Goal: Task Accomplishment & Management: Manage account settings

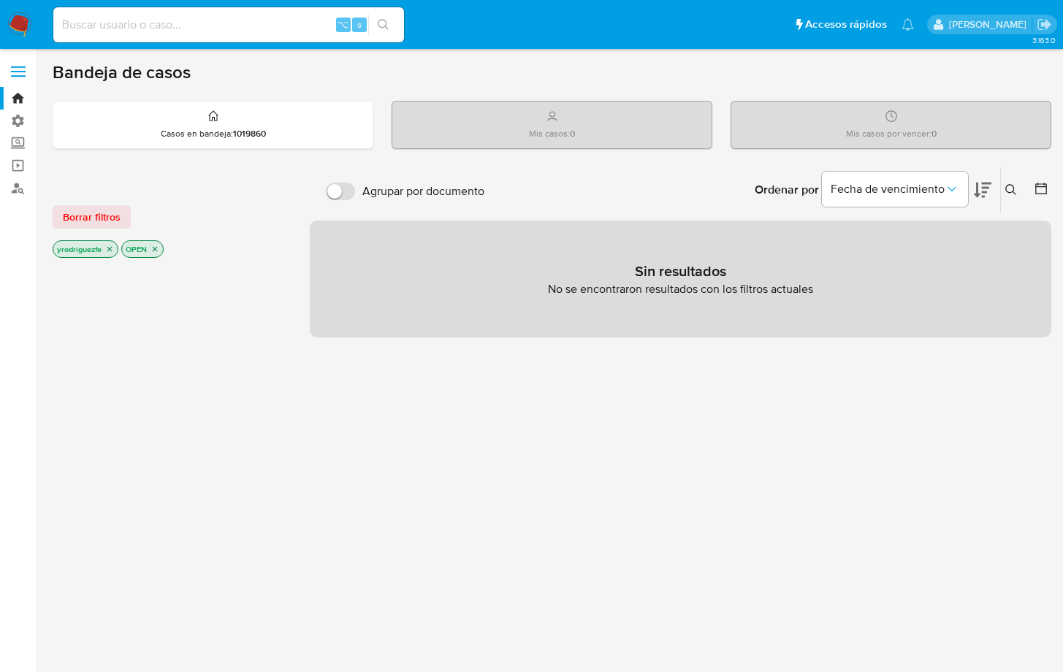
click at [20, 77] on label at bounding box center [18, 71] width 37 height 31
click at [0, 0] on input "checkbox" at bounding box center [0, 0] width 0 height 0
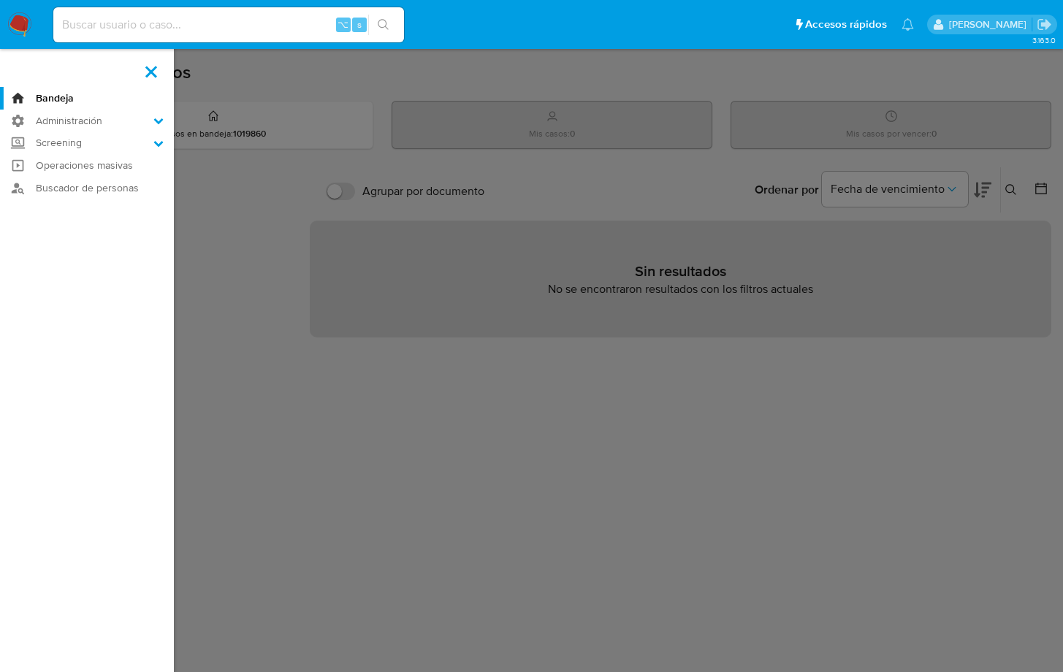
click at [232, 20] on input at bounding box center [228, 24] width 351 height 19
click at [394, 20] on button "search-icon" at bounding box center [383, 25] width 30 height 20
click at [383, 23] on icon "search-icon" at bounding box center [384, 25] width 12 height 12
click at [243, 23] on input at bounding box center [228, 24] width 351 height 19
paste input "36149253"
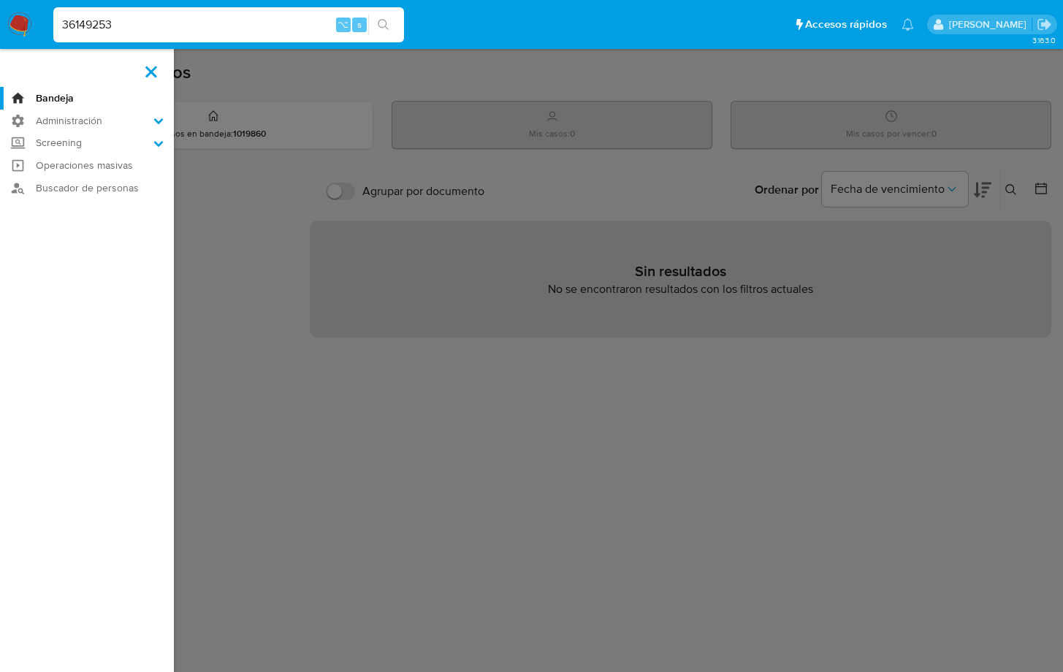
type input "36149253"
click at [146, 63] on label at bounding box center [151, 71] width 37 height 31
click at [0, 0] on input "checkbox" at bounding box center [0, 0] width 0 height 0
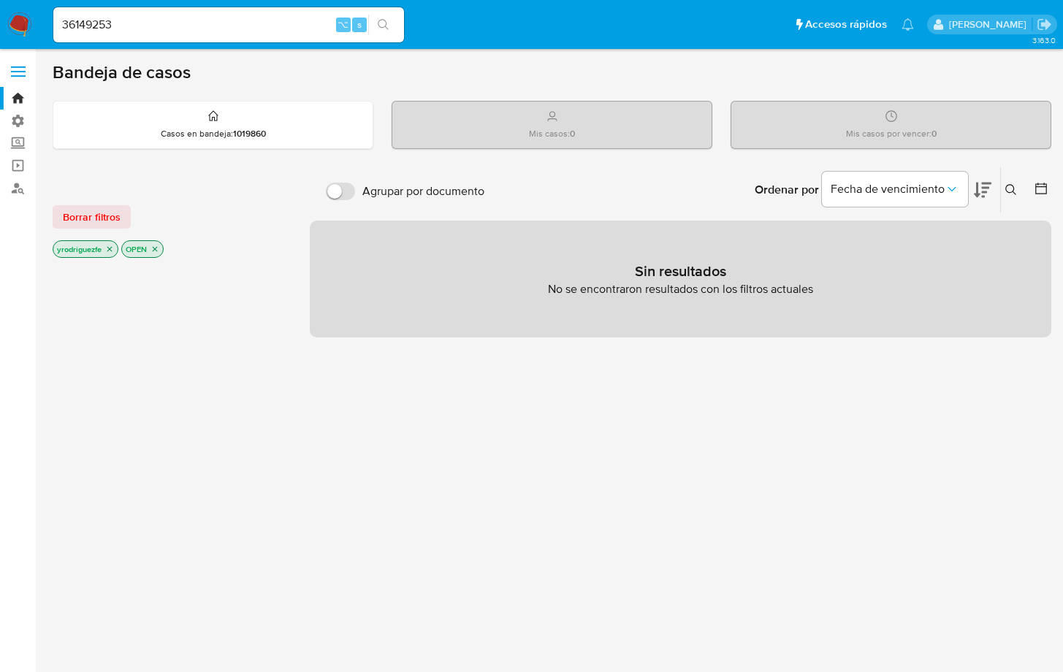
click at [384, 24] on icon "search-icon" at bounding box center [384, 25] width 12 height 12
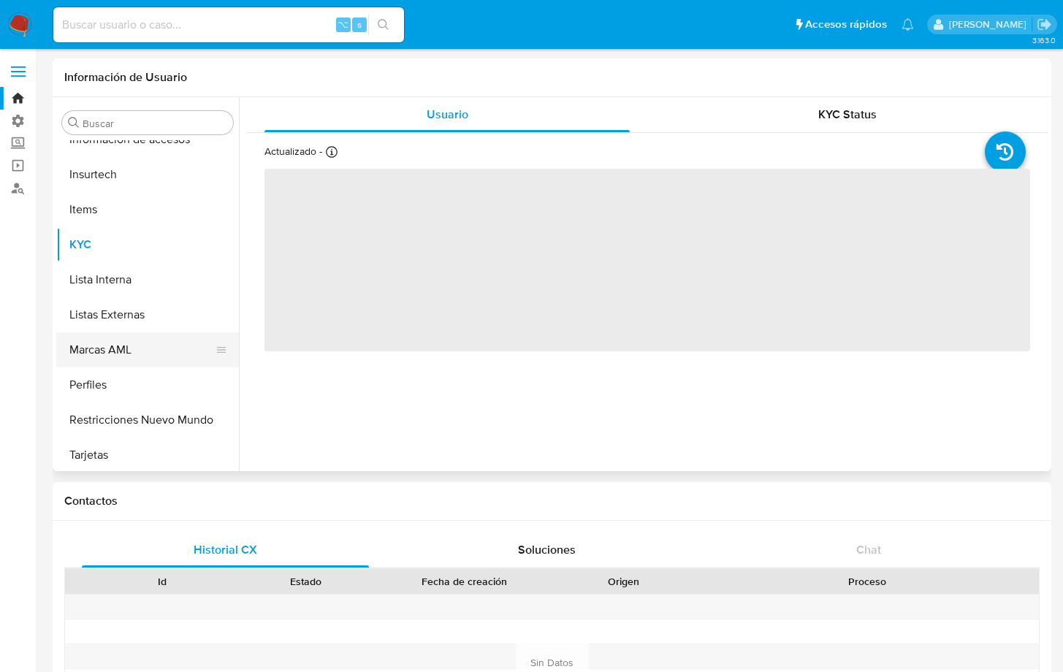
scroll to position [652, 0]
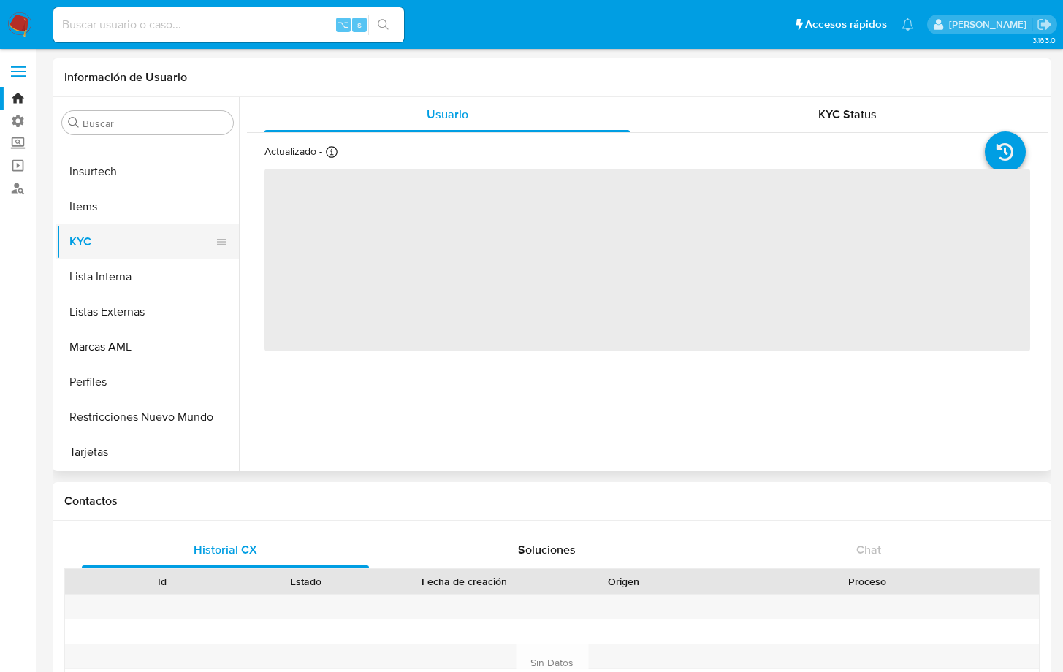
select select "10"
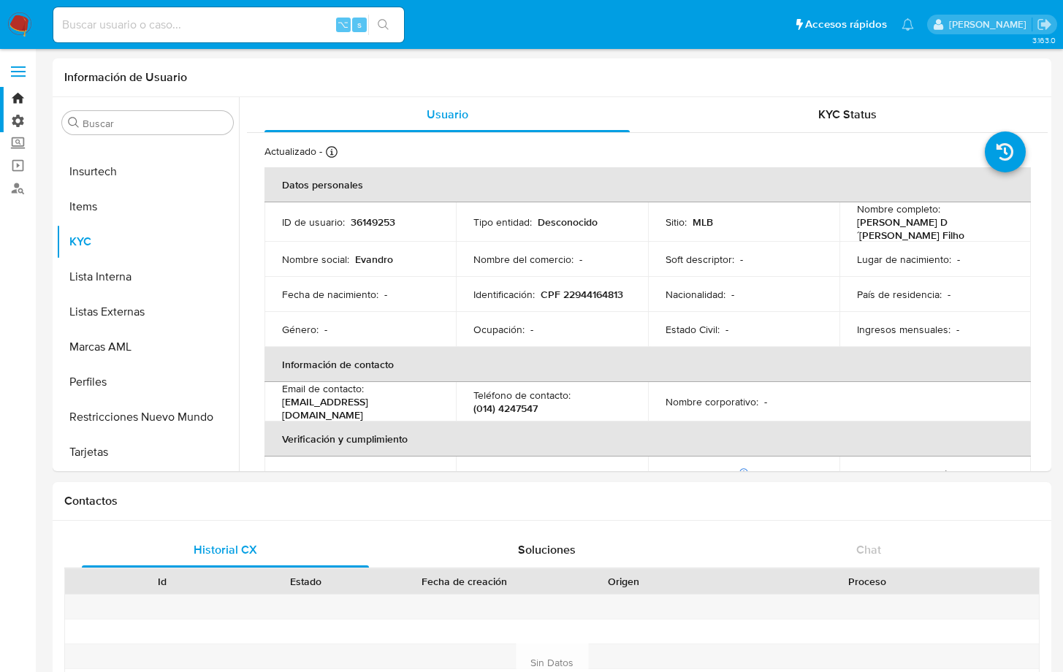
click at [16, 120] on label "Administración" at bounding box center [87, 121] width 174 height 23
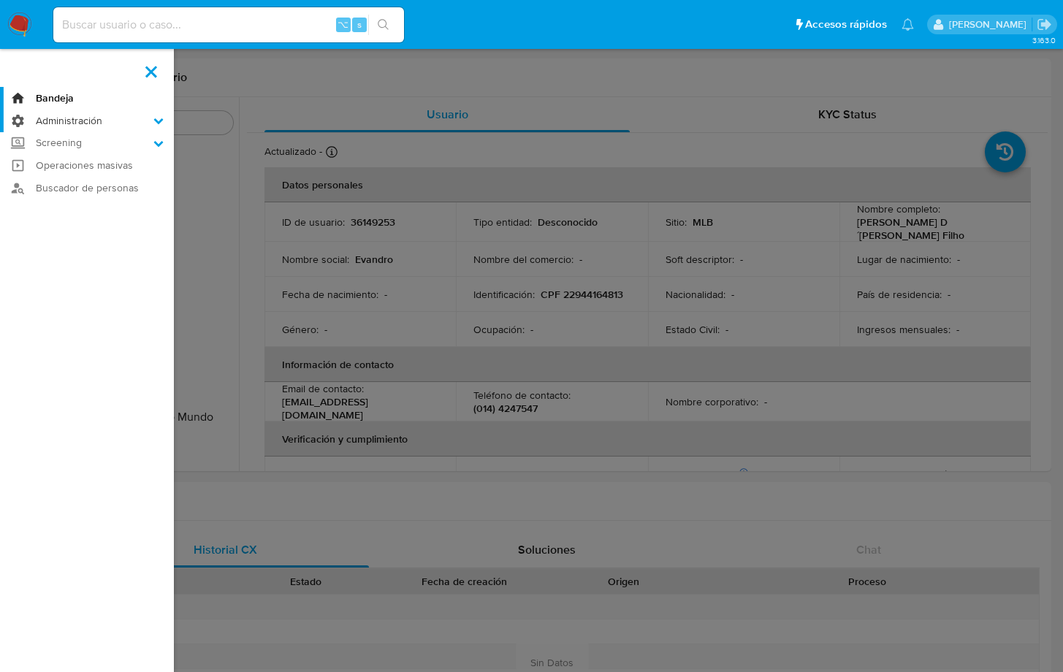
click at [0, 0] on input "Administración" at bounding box center [0, 0] width 0 height 0
click at [73, 140] on link "Usuarios" at bounding box center [87, 141] width 174 height 18
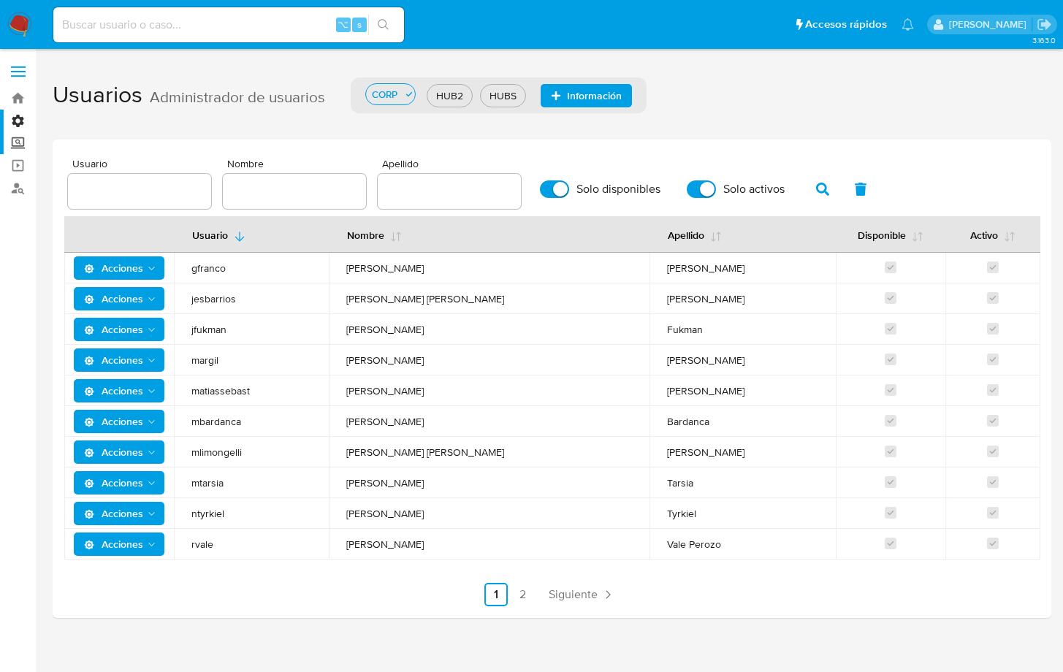
click at [20, 142] on label "Screening" at bounding box center [87, 143] width 174 height 23
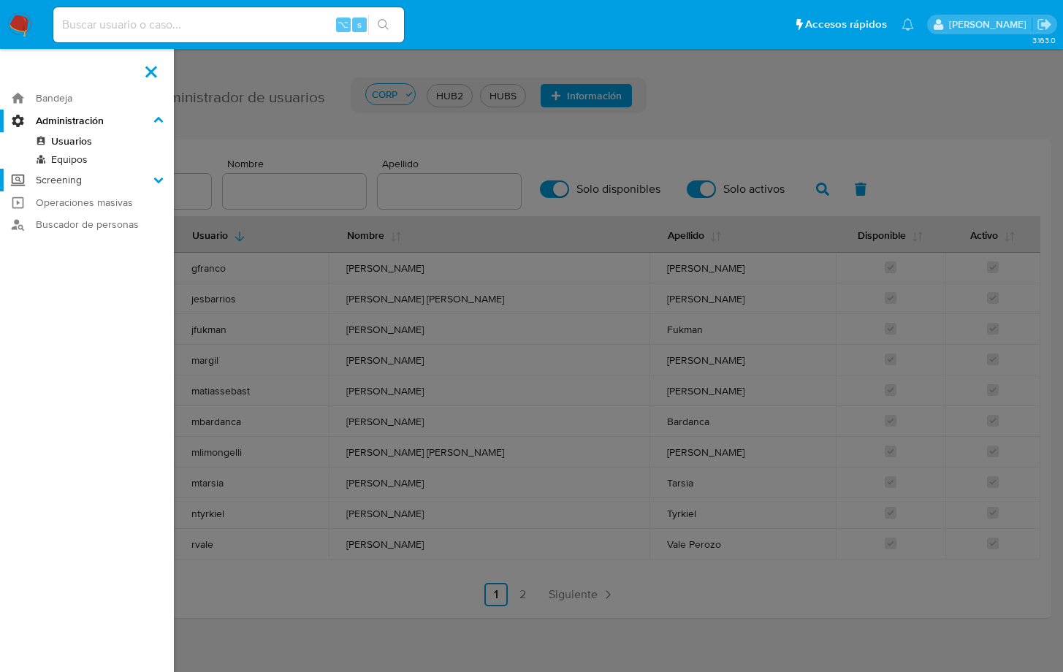
click at [0, 0] on input "Screening" at bounding box center [0, 0] width 0 height 0
click at [18, 207] on link "Operaciones masivas" at bounding box center [87, 202] width 174 height 23
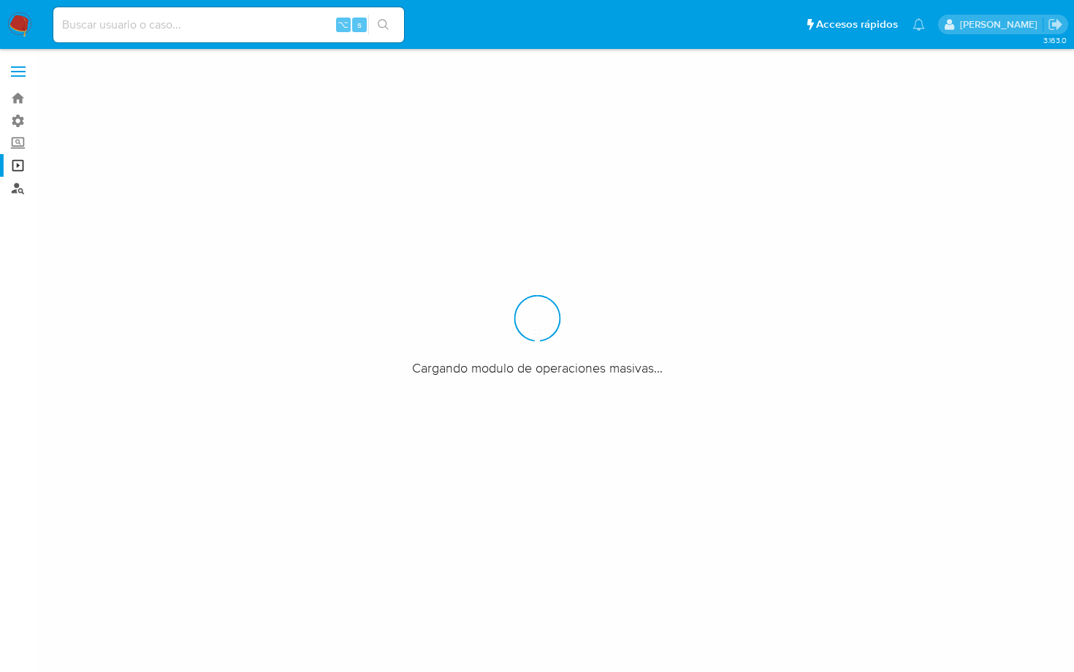
click at [20, 190] on link "Buscador de personas" at bounding box center [87, 188] width 174 height 23
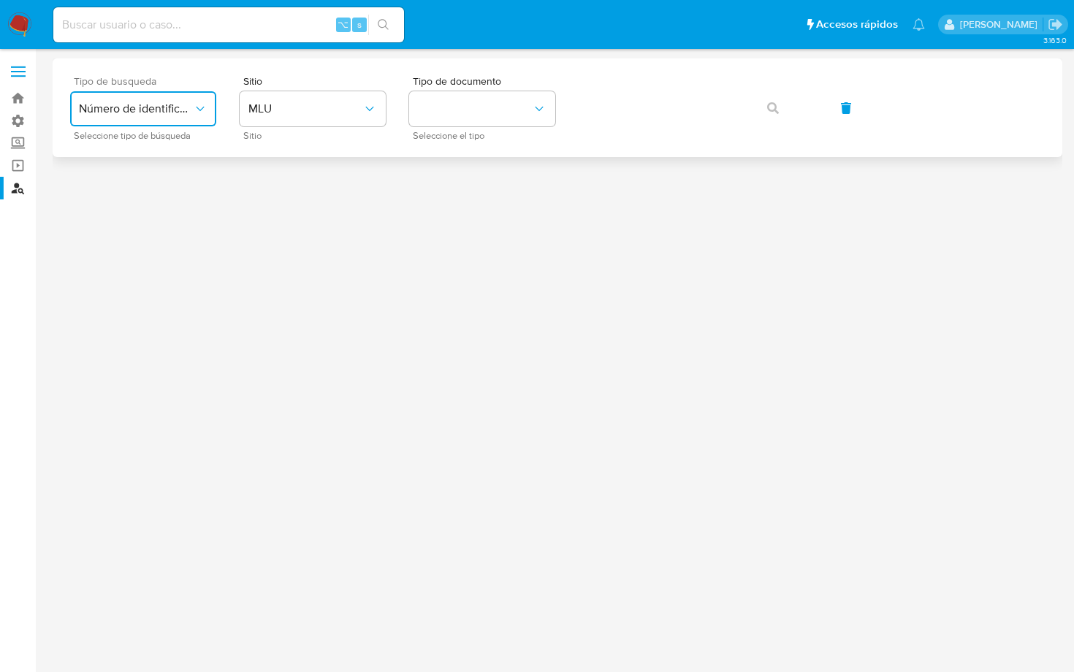
click at [169, 102] on span "Número de identificación" at bounding box center [136, 109] width 114 height 15
click at [121, 161] on span "Número de identificación" at bounding box center [139, 155] width 120 height 29
click at [315, 104] on button "site_id" at bounding box center [313, 108] width 146 height 35
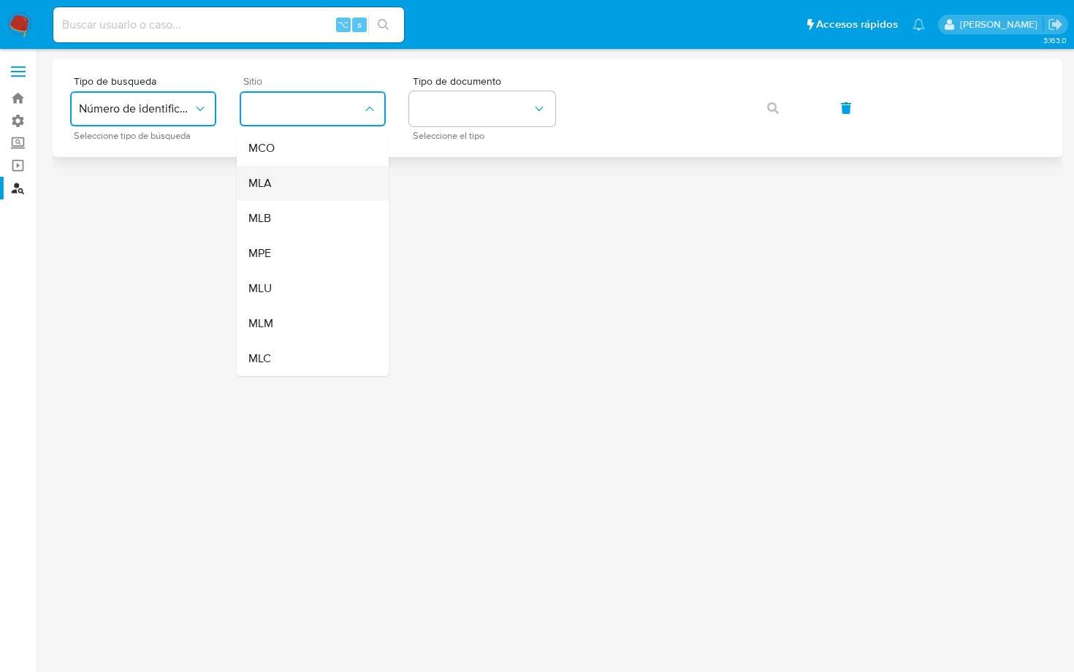
click at [294, 178] on div "MLA" at bounding box center [308, 183] width 120 height 35
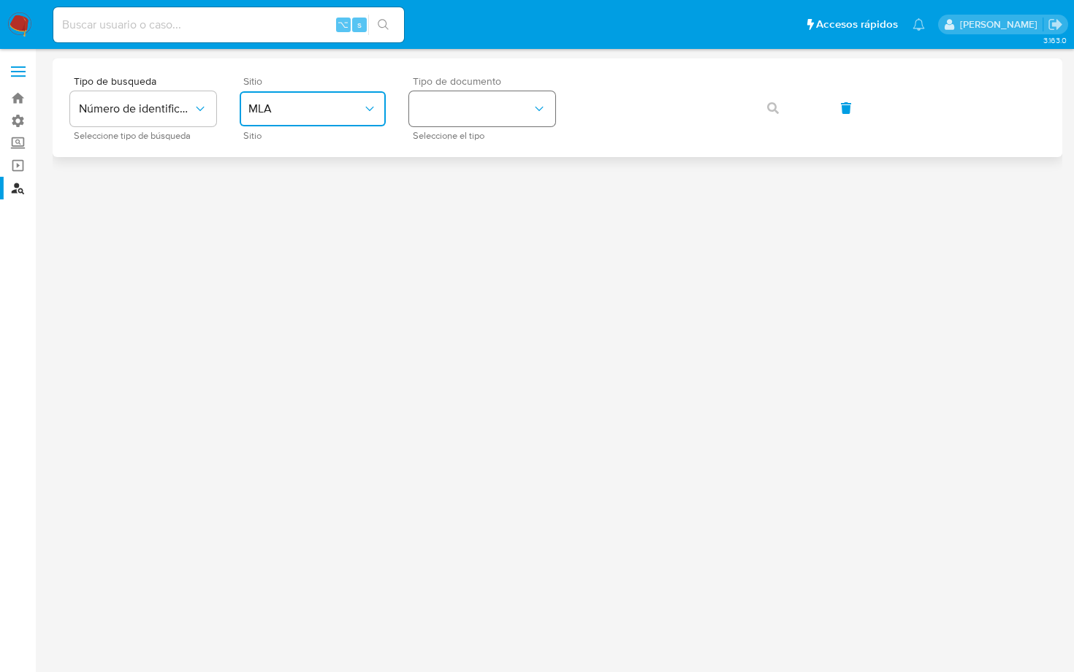
click at [509, 110] on button "identificationType" at bounding box center [482, 108] width 146 height 35
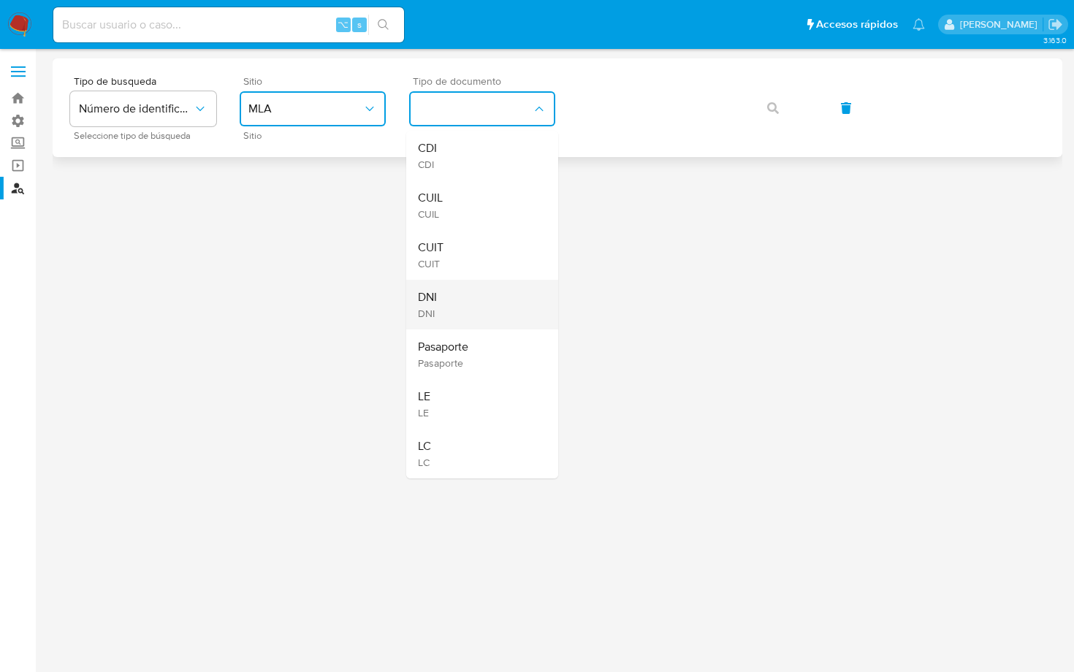
click at [451, 294] on div "DNI DNI" at bounding box center [478, 305] width 120 height 50
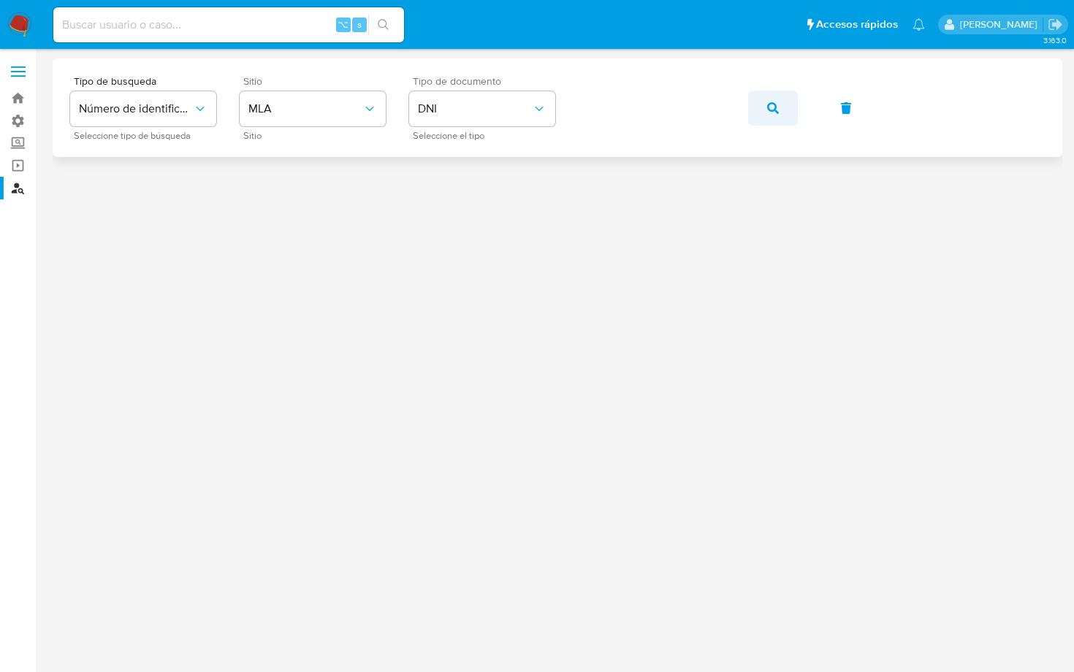
click at [774, 107] on icon "button" at bounding box center [773, 108] width 12 height 12
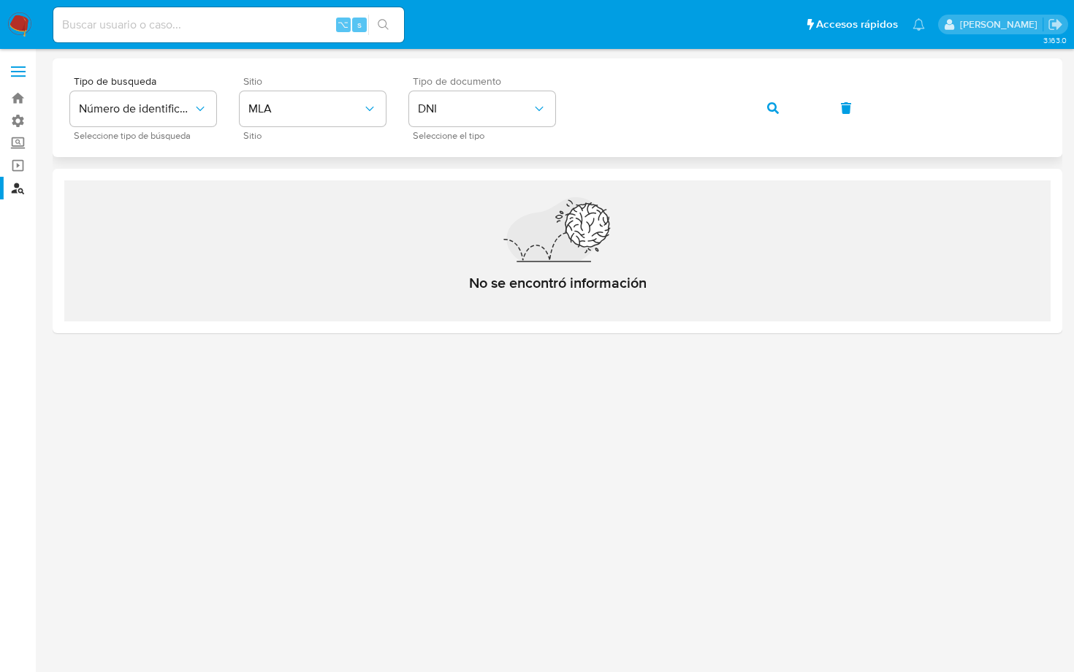
click at [767, 107] on icon "button" at bounding box center [773, 108] width 12 height 12
click at [526, 110] on span "DNI" at bounding box center [475, 109] width 114 height 15
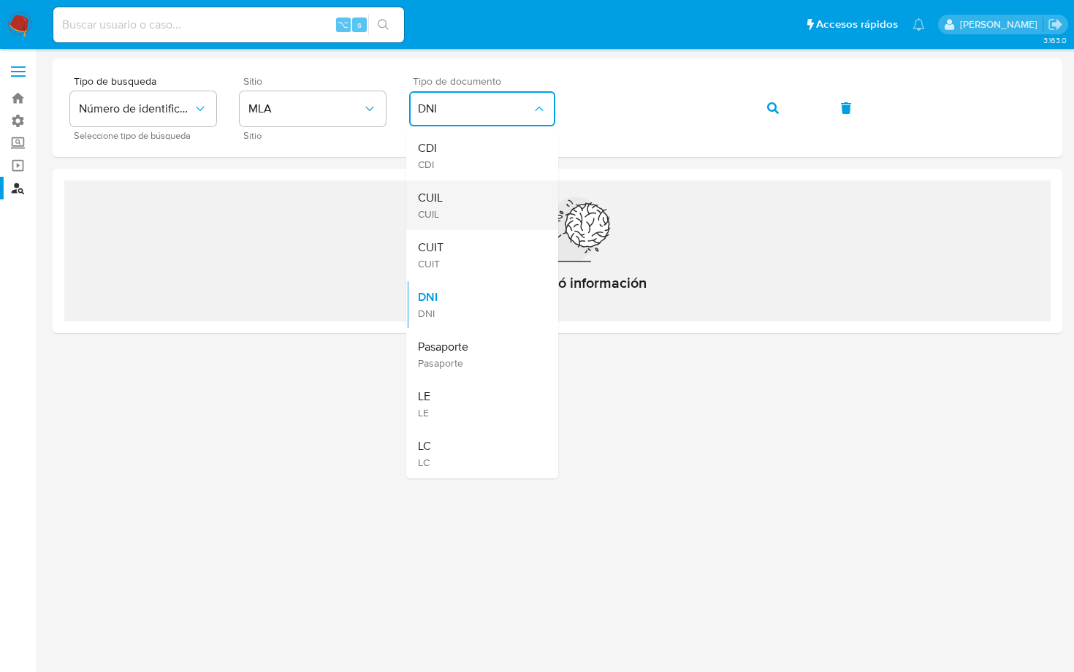
click at [468, 205] on div "CUIL CUIL" at bounding box center [478, 205] width 120 height 50
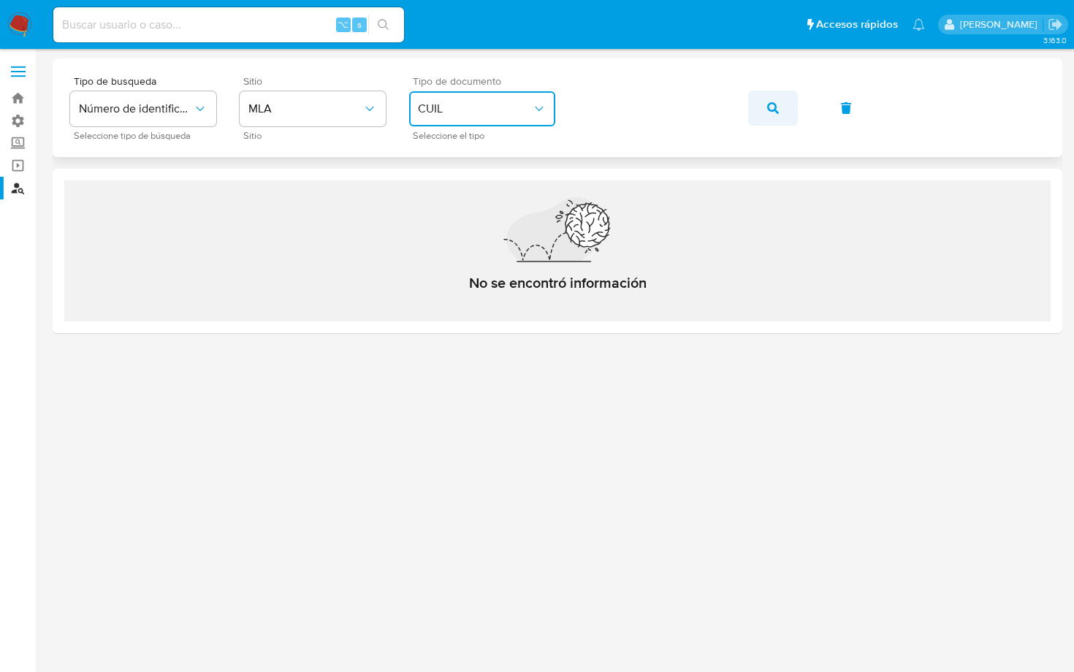
click at [768, 109] on icon "button" at bounding box center [773, 108] width 12 height 12
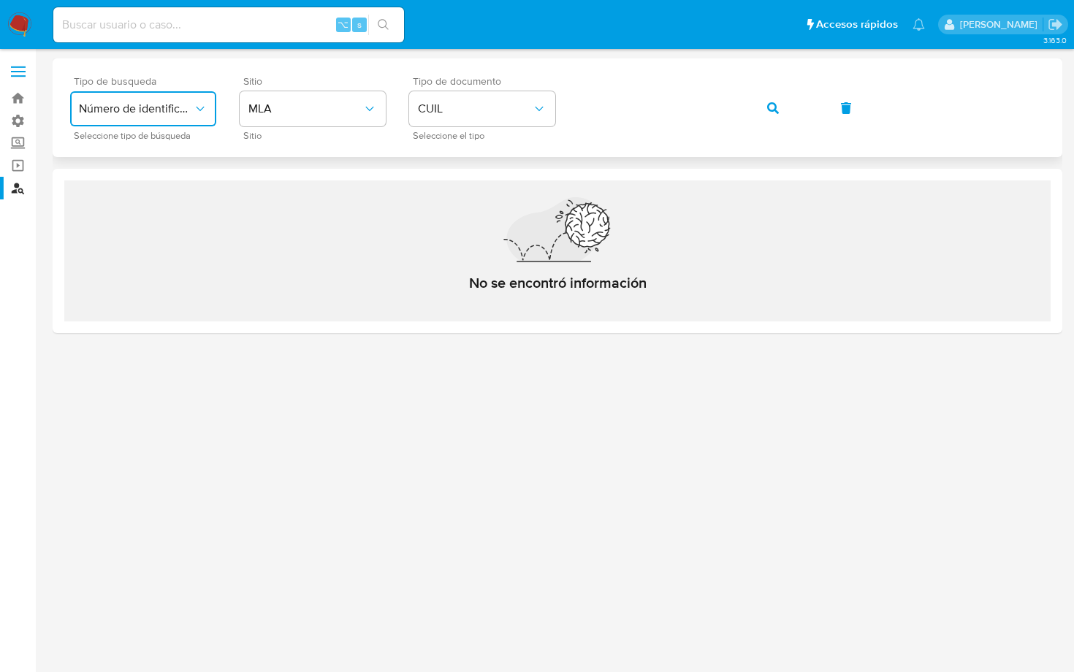
click at [175, 102] on span "Número de identificación" at bounding box center [136, 109] width 114 height 15
click at [280, 79] on span "Sitio" at bounding box center [316, 81] width 146 height 10
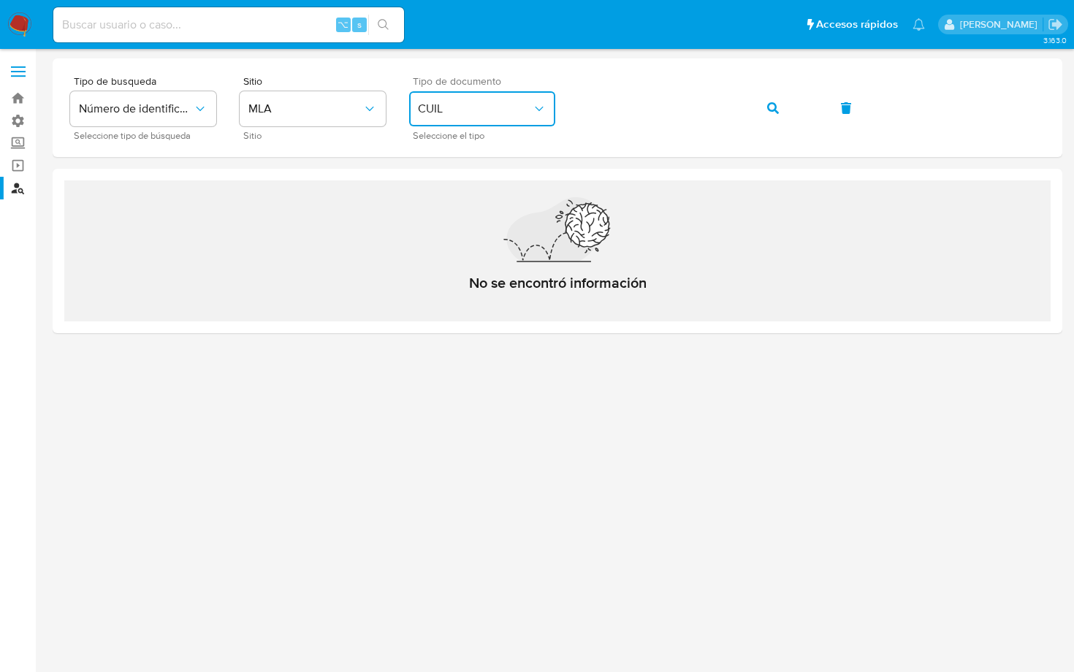
click at [507, 105] on span "CUIL" at bounding box center [475, 109] width 114 height 15
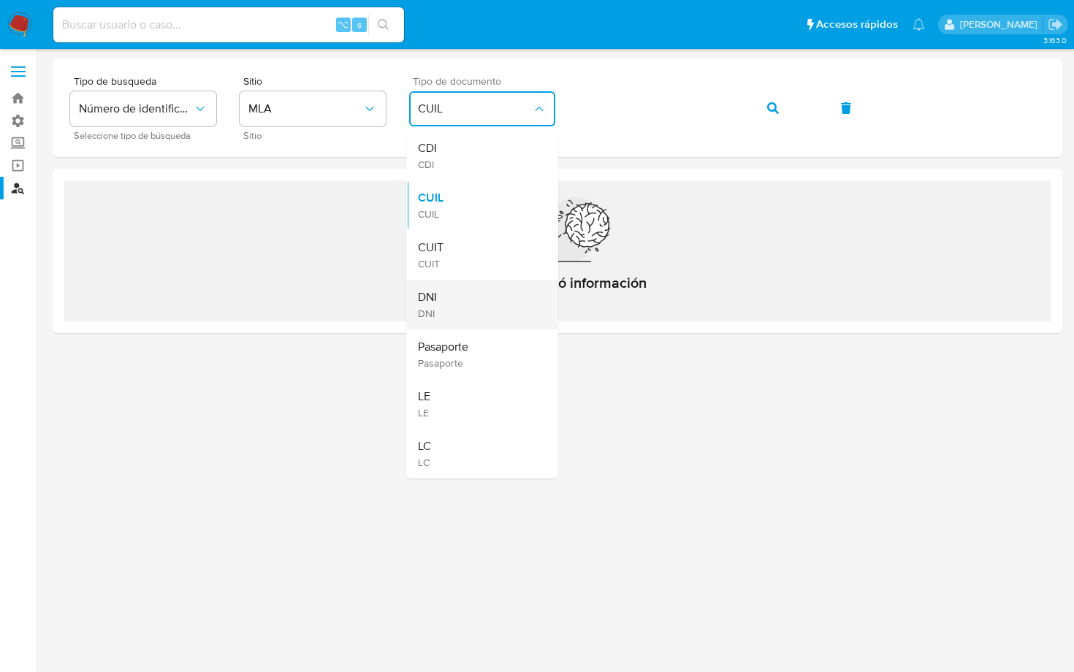
click at [439, 289] on div "DNI DNI" at bounding box center [478, 305] width 120 height 50
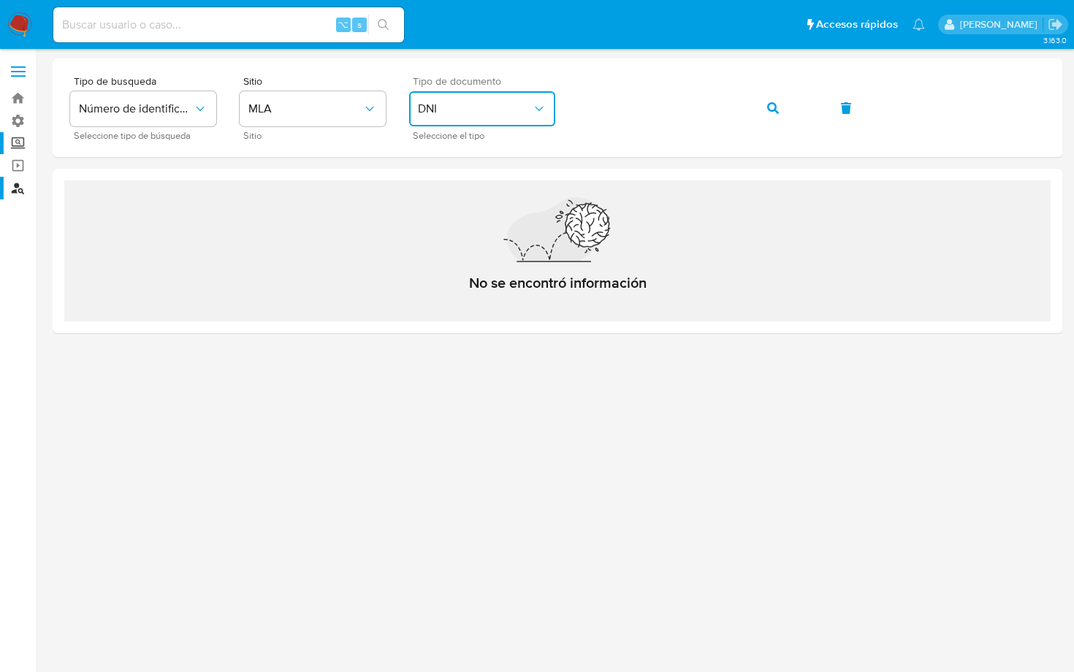
click at [18, 144] on label "Screening" at bounding box center [87, 143] width 174 height 23
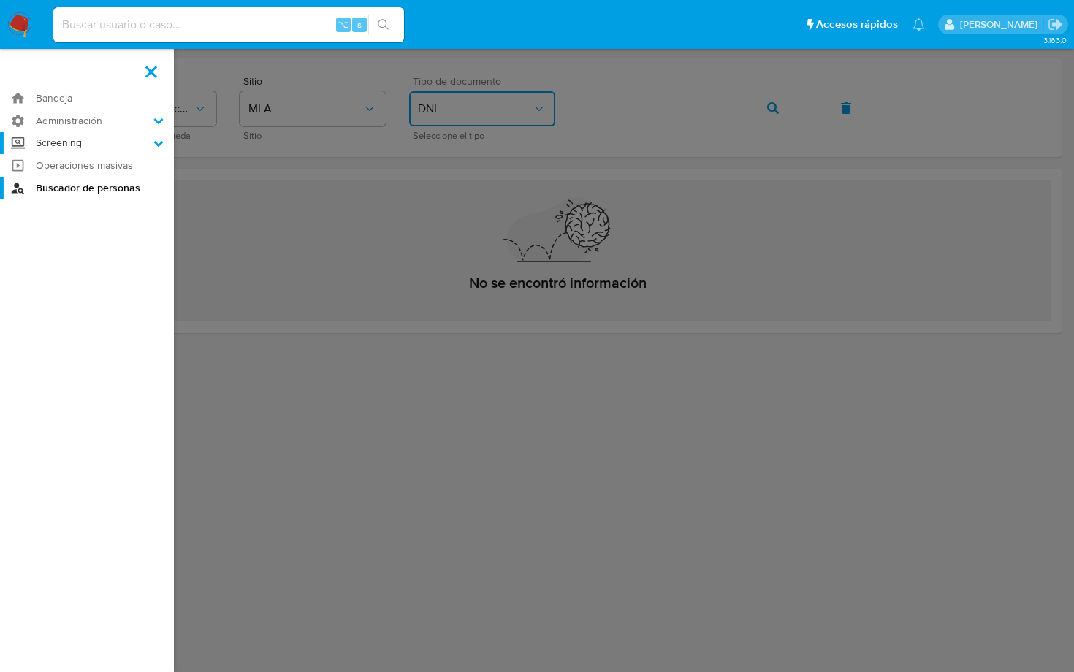
click at [0, 0] on input "Screening" at bounding box center [0, 0] width 0 height 0
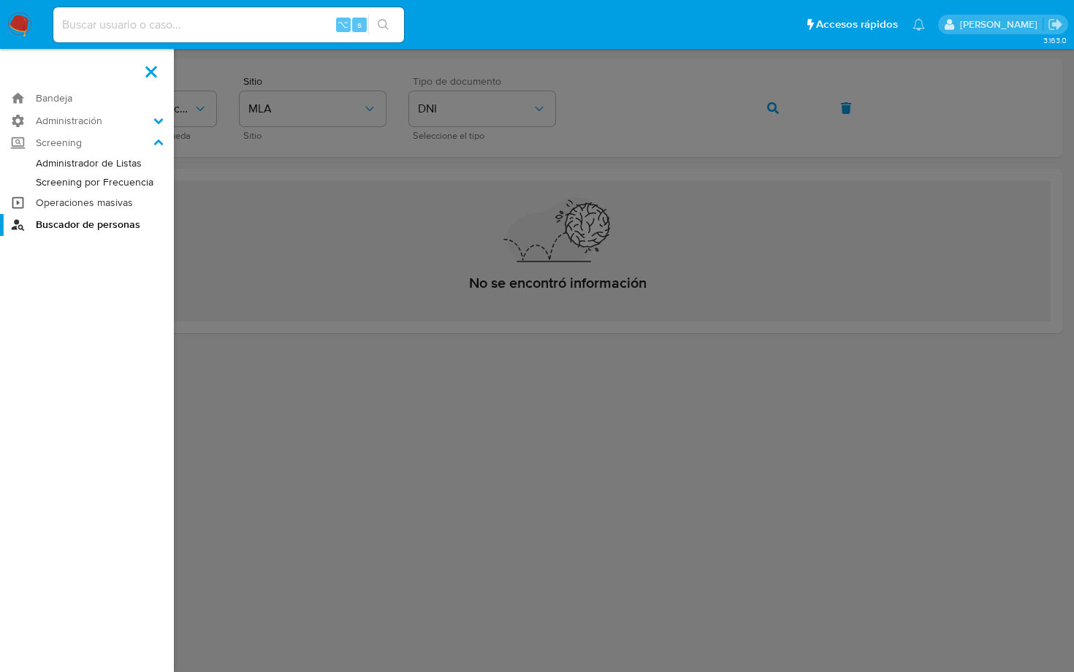
click at [72, 201] on link "Operaciones masivas" at bounding box center [87, 202] width 174 height 23
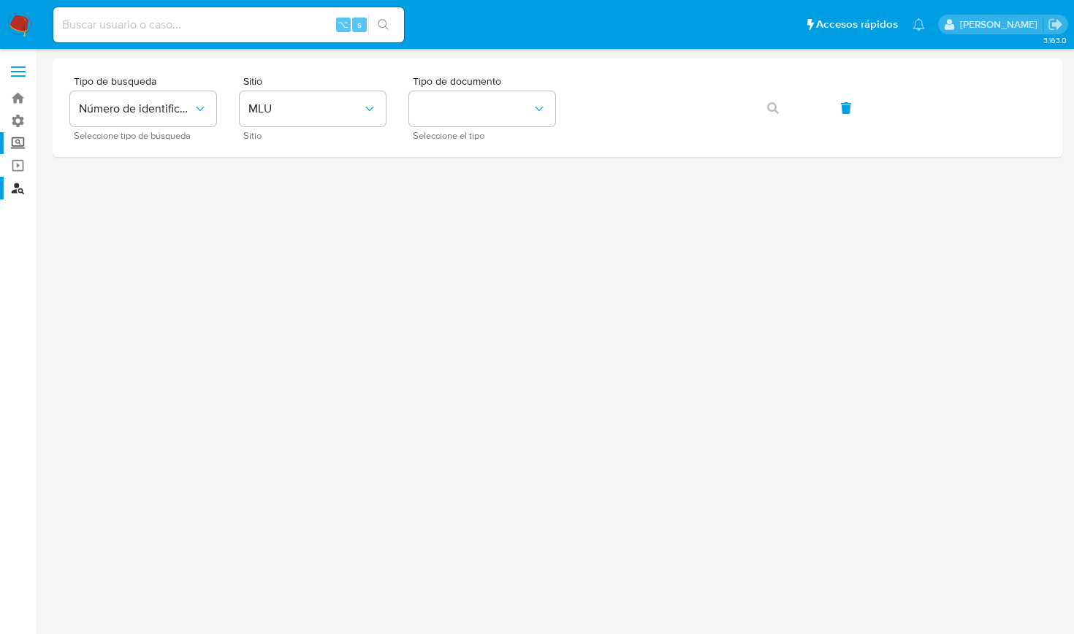
click at [23, 140] on label "Screening" at bounding box center [87, 143] width 174 height 23
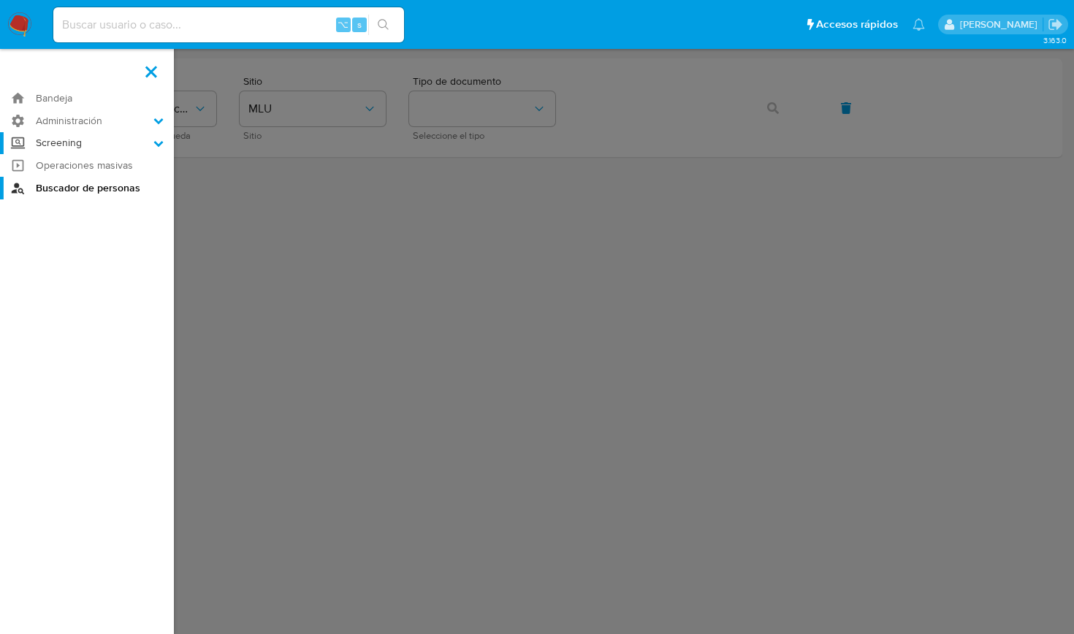
click at [0, 0] on input "Screening" at bounding box center [0, 0] width 0 height 0
click at [73, 123] on label "Administración" at bounding box center [87, 121] width 174 height 23
click at [0, 0] on input "Administración" at bounding box center [0, 0] width 0 height 0
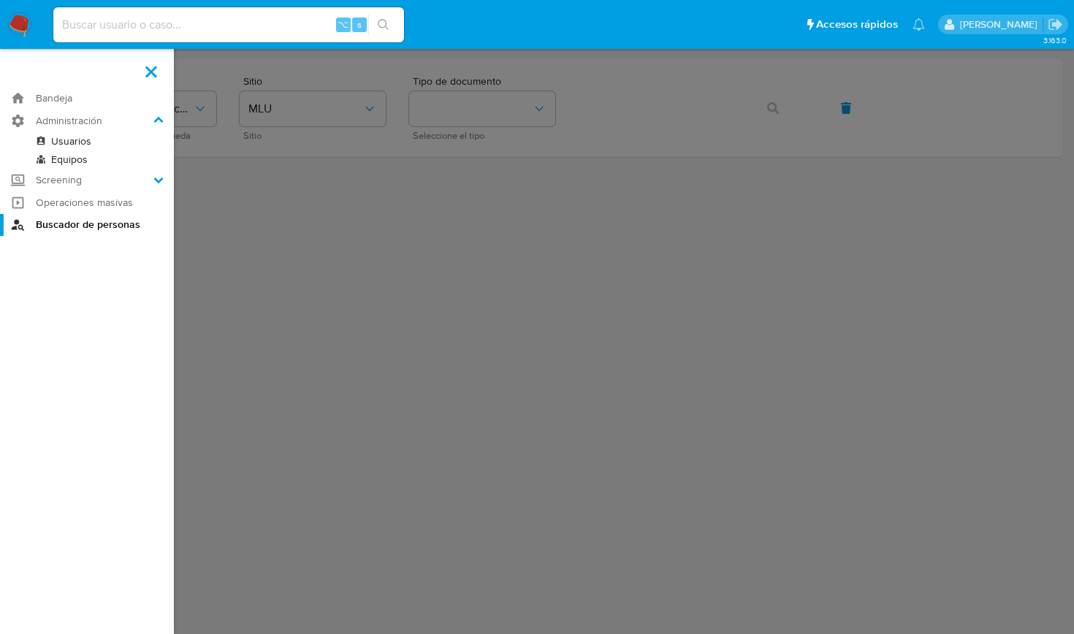
click at [71, 142] on link "Usuarios" at bounding box center [87, 141] width 174 height 18
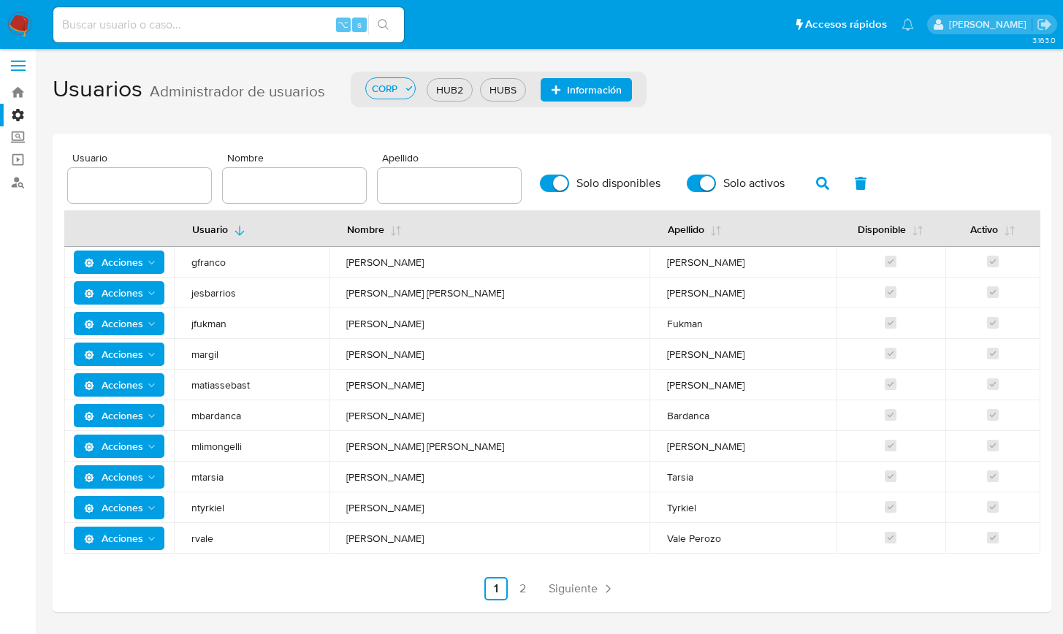
scroll to position [18, 0]
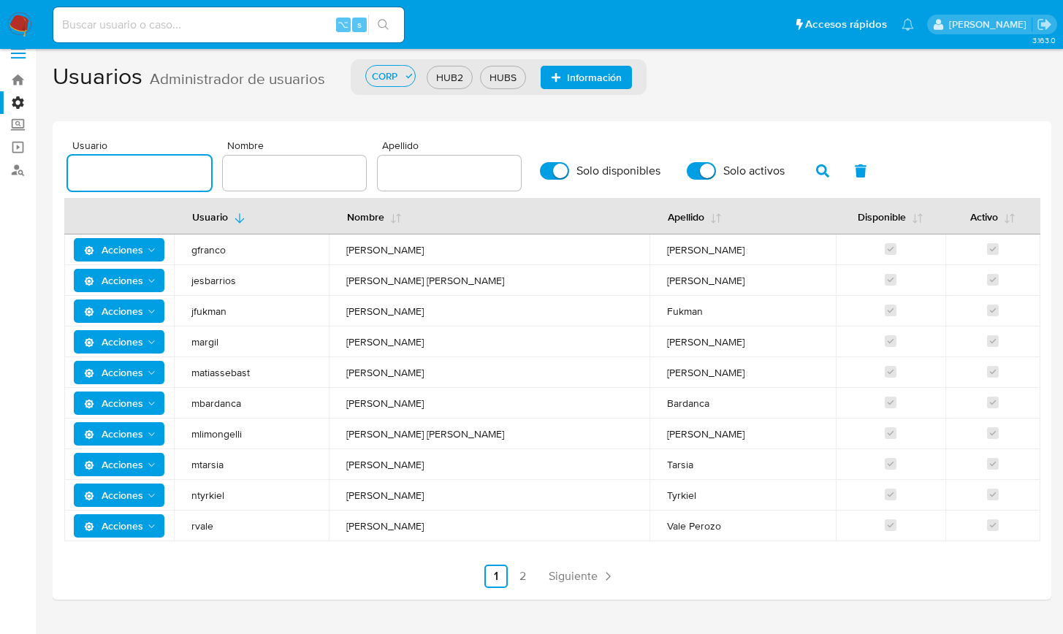
click at [92, 168] on input "text" at bounding box center [139, 173] width 143 height 19
type input "yrodriguezfe"
click at [817, 164] on span "button" at bounding box center [822, 171] width 13 height 25
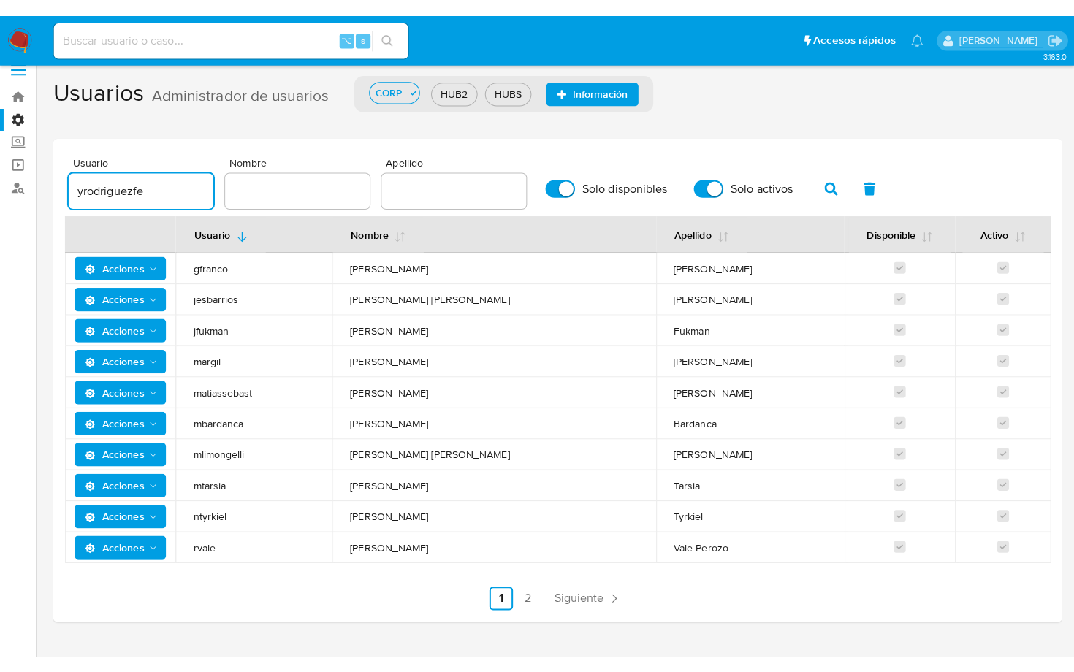
scroll to position [0, 0]
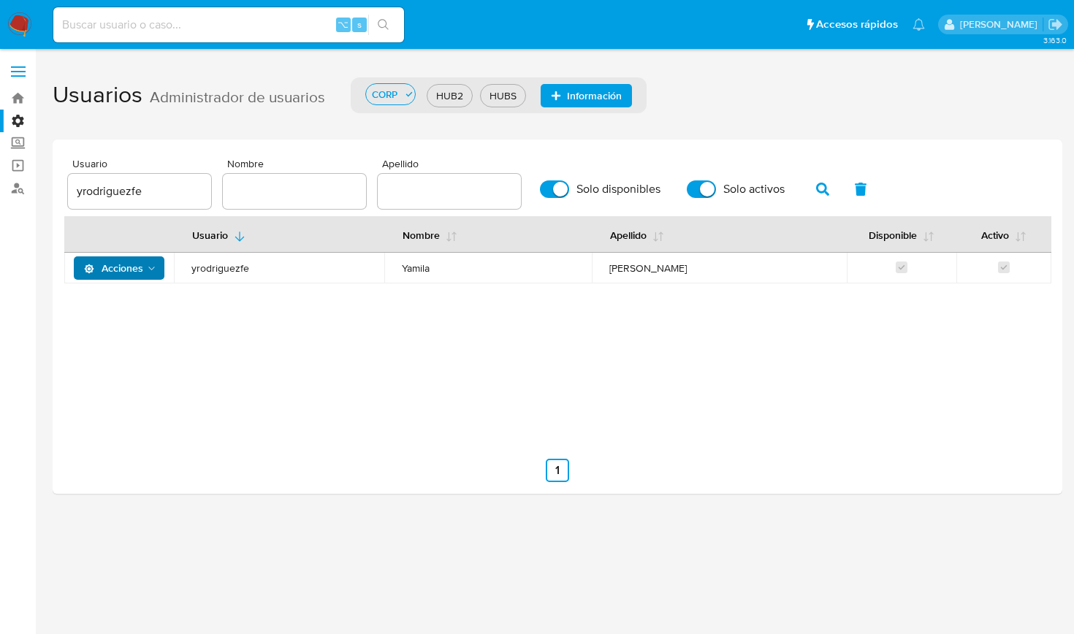
click at [137, 272] on span "Acciones" at bounding box center [113, 267] width 59 height 23
click at [100, 313] on button "Detalle" at bounding box center [122, 304] width 132 height 35
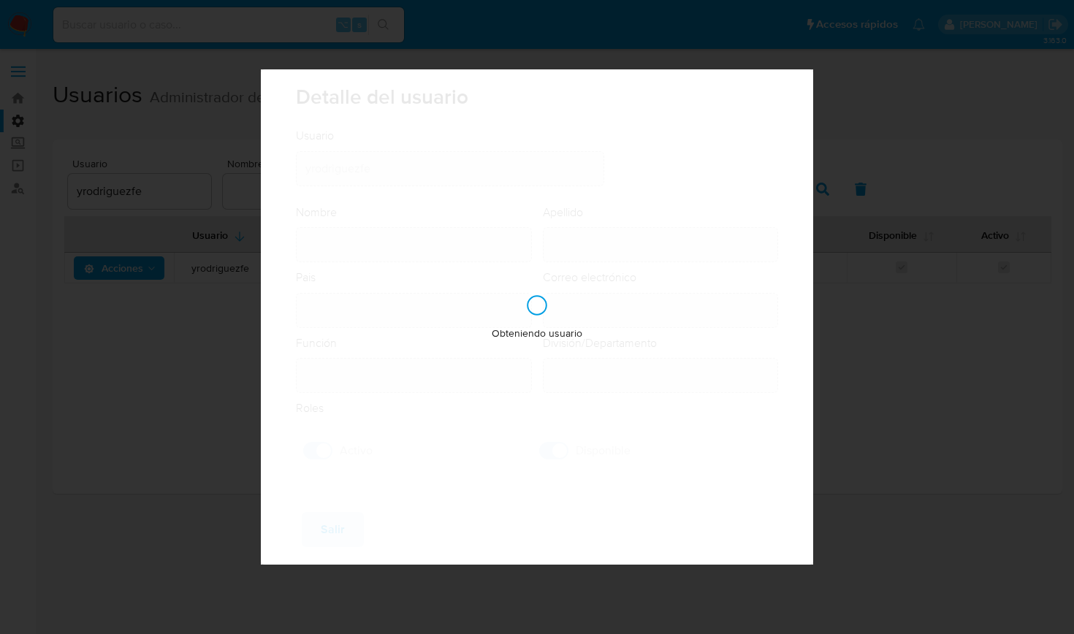
type input "Yamila"
type input "Rodriguez Fernandez"
type input "Argentina"
type input "yamila.rodriguezfernandez@mercadolibre.com"
type input "Gerente (80001635)"
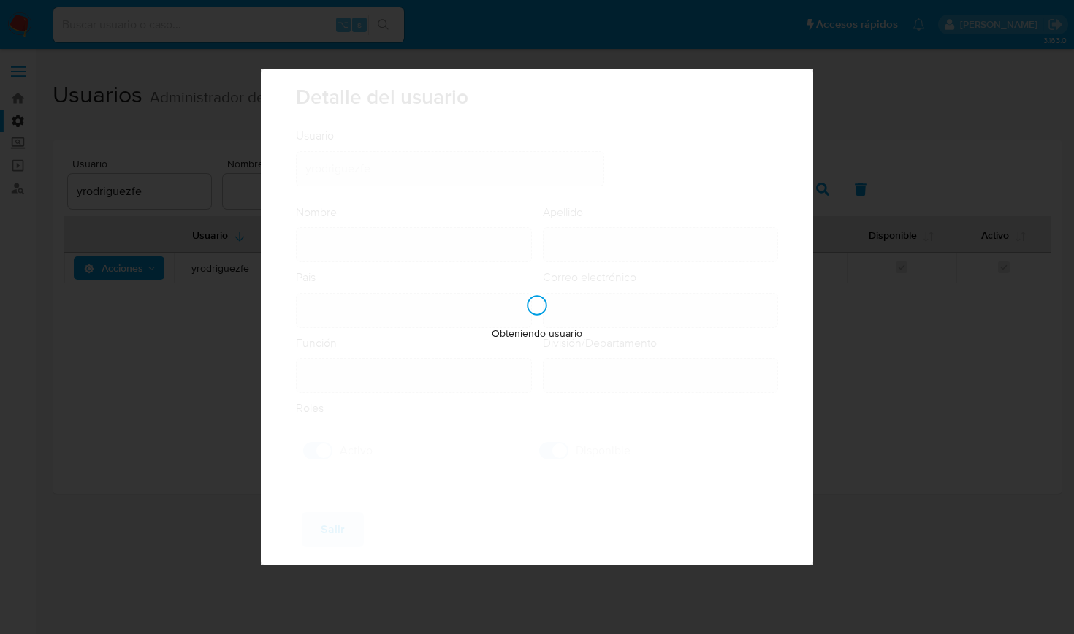
type input "Risk & Compliance AML Sanctions & Projects"
checkbox input "true"
